Goal: Information Seeking & Learning: Learn about a topic

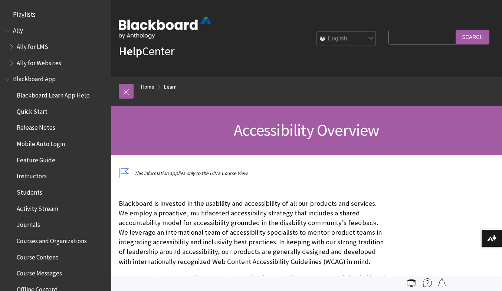
scroll to position [645, 0]
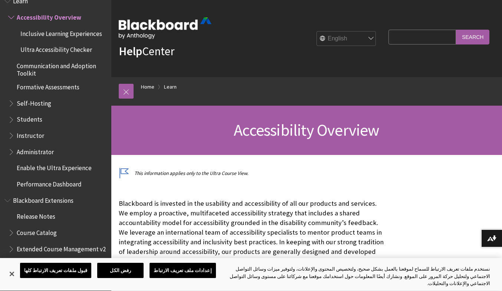
click at [355, 37] on select "English عربية Català Cymraeg Deutsch Español Suomi Français עברית Italiano 日本語 …" at bounding box center [346, 39] width 59 height 15
select select "/ar-sa/Learn/Accessibility_Overview"
click at [317, 32] on select "English عربية Català Cymraeg Deutsch Español Suomi Français עברית Italiano 日本語 …" at bounding box center [346, 39] width 59 height 15
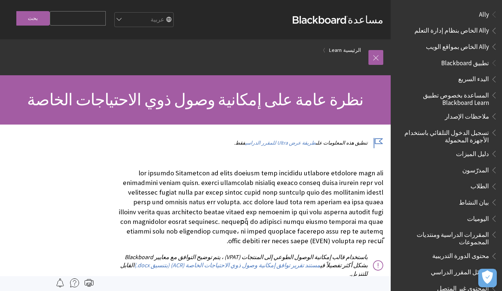
scroll to position [1, 0]
click at [479, 187] on span "الطلاب" at bounding box center [479, 185] width 19 height 10
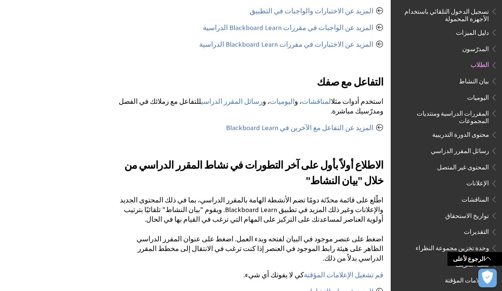
scroll to position [614, 0]
